Goal: Information Seeking & Learning: Learn about a topic

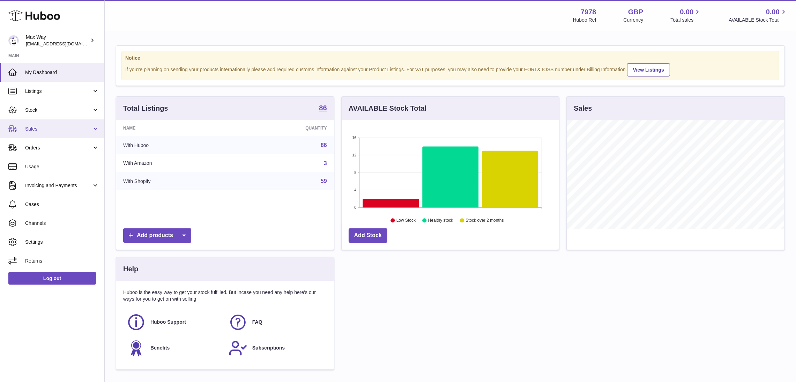
click at [37, 129] on span "Sales" at bounding box center [58, 129] width 67 height 7
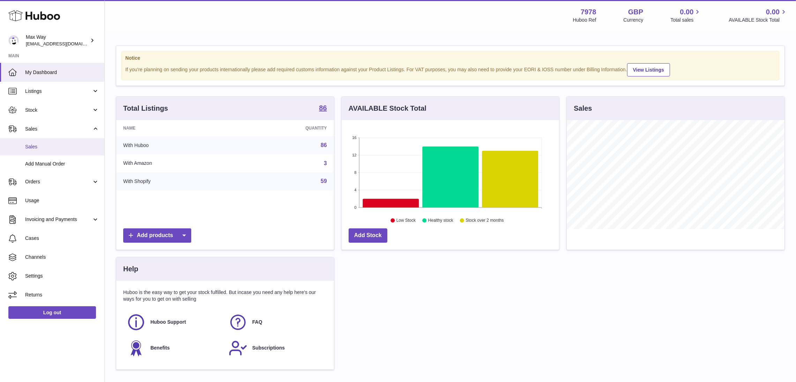
click at [34, 147] on span "Sales" at bounding box center [62, 146] width 74 height 7
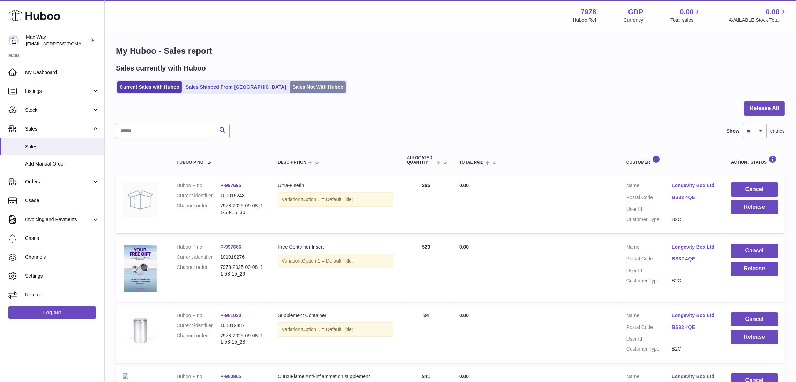
click at [290, 87] on link "Sales Not With Huboo" at bounding box center [318, 87] width 56 height 12
